Goal: Check status: Check status

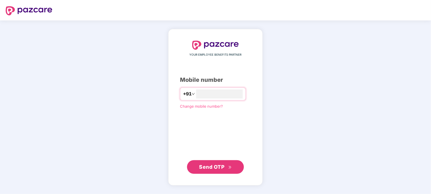
type input "**********"
click at [214, 171] on span "Send OTP" at bounding box center [215, 167] width 33 height 8
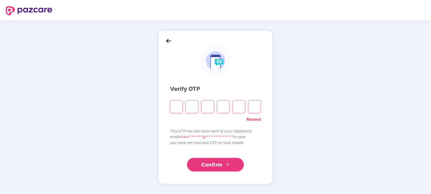
paste input "*"
type input "*"
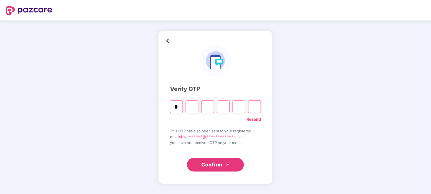
type input "*"
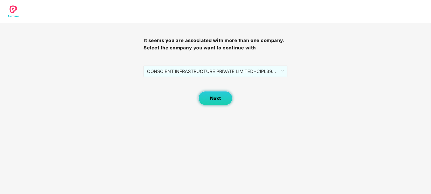
click at [210, 98] on span "Next" at bounding box center [215, 98] width 11 height 5
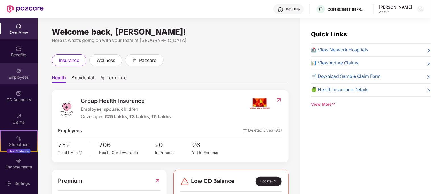
click at [16, 73] on img at bounding box center [19, 71] width 6 height 6
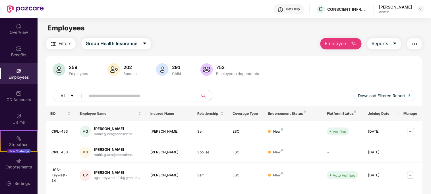
click at [109, 97] on input "text" at bounding box center [140, 96] width 102 height 9
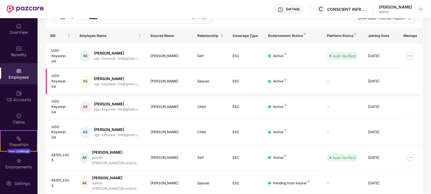
scroll to position [81, 0]
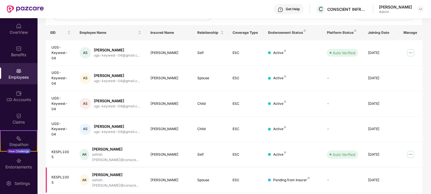
type input "******"
click at [66, 175] on div "KESPL1005" at bounding box center [60, 180] width 19 height 11
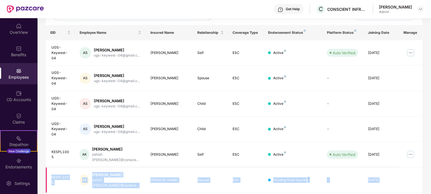
scroll to position [83, 0]
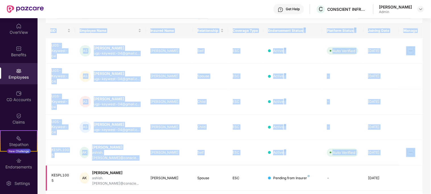
copy table "EID Employee Name Insured Name Relationship Coverage Type Endorsement Status Pl…"
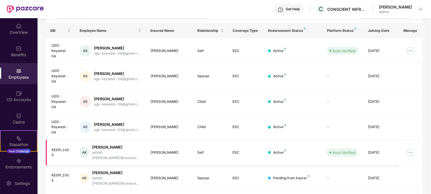
click at [59, 144] on td "KESPL1005" at bounding box center [61, 153] width 30 height 26
copy div "KESPL1005"
click at [60, 173] on div "KESPL1005" at bounding box center [60, 178] width 19 height 11
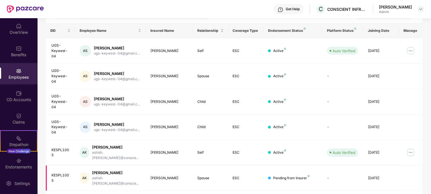
click at [60, 173] on div "KESPL1005" at bounding box center [60, 178] width 19 height 11
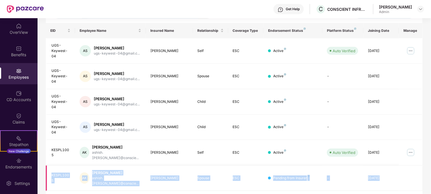
copy tr "KESPL1005 AK [PERSON_NAME] [PERSON_NAME].[PERSON_NAME]@conscie... [PERSON_NAME]…"
